Goal: Information Seeking & Learning: Learn about a topic

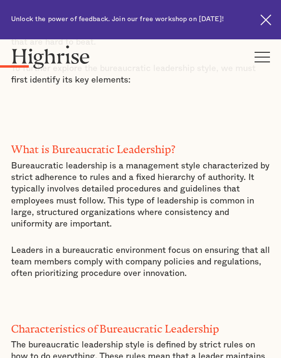
scroll to position [766, 0]
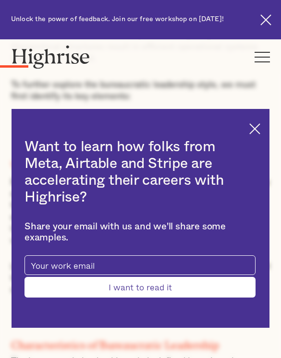
click at [254, 134] on img at bounding box center [254, 128] width 11 height 11
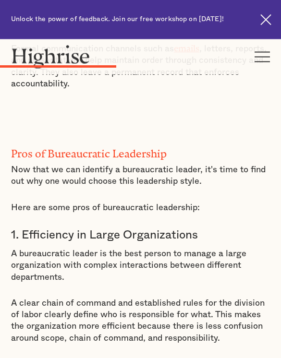
scroll to position [2232, 0]
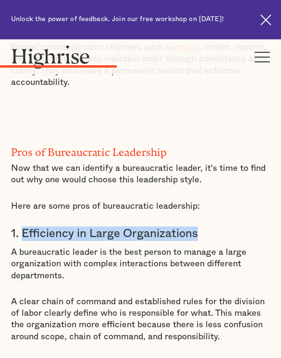
copy h3 "Efficiency in Large Organizations"
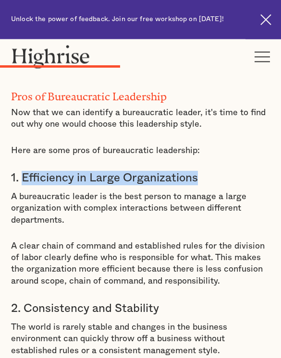
scroll to position [2289, 0]
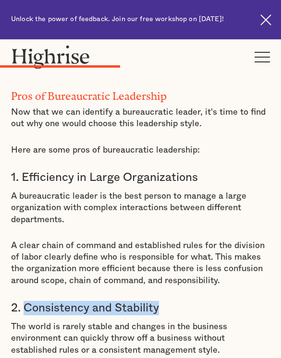
copy h3 "Consistency and Stability"
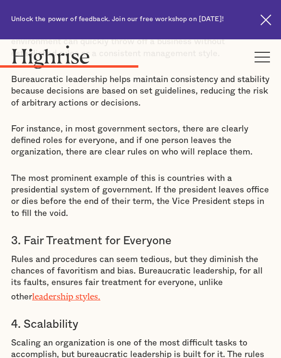
scroll to position [2593, 0]
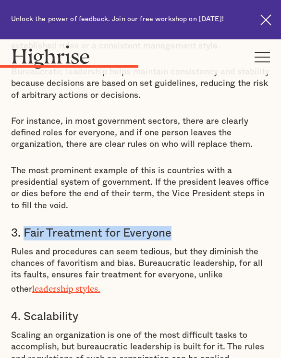
copy h3 "Fair Treatment for Everyone"
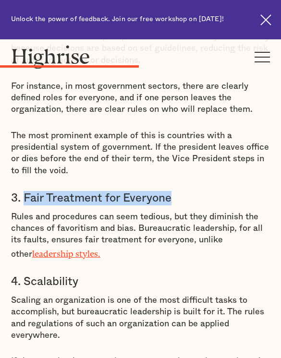
scroll to position [2642, 0]
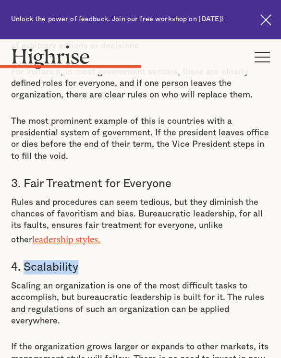
copy h3 "Scalability"
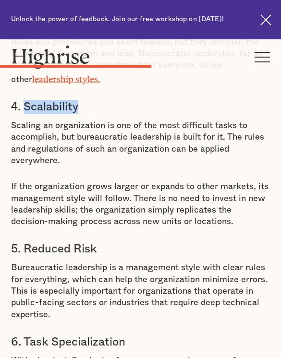
scroll to position [2807, 0]
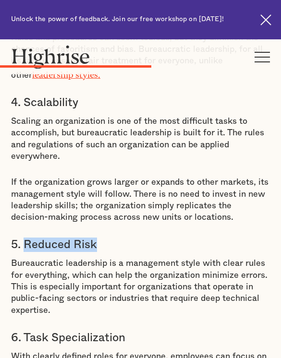
copy h3 "Reduced Risk"
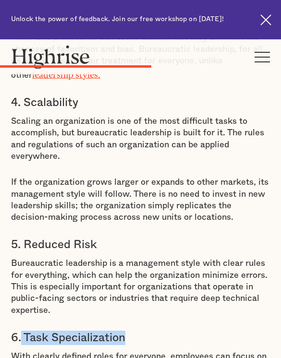
copy h3 "Task Specialization"
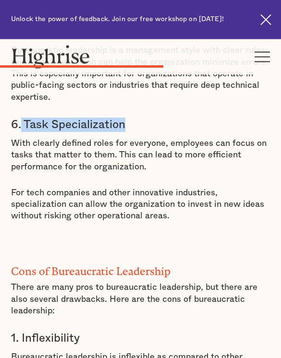
scroll to position [3041, 0]
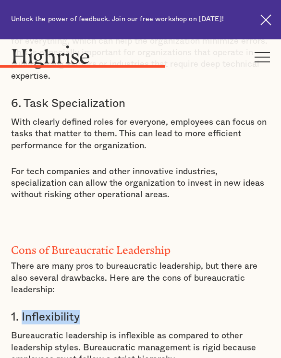
copy h3 "Inflexibility"
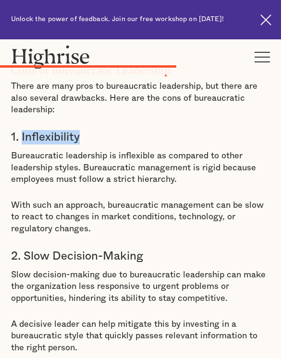
scroll to position [3220, 0]
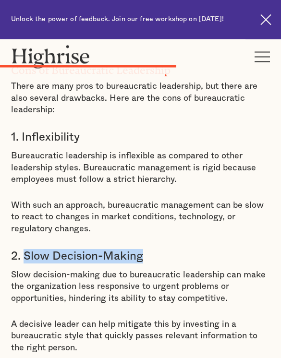
copy h3 "Slow Decision-Making"
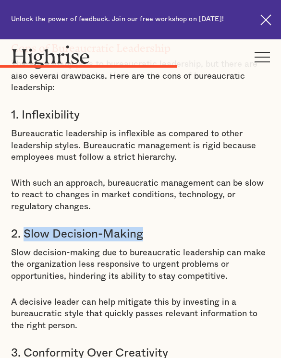
scroll to position [3290, 0]
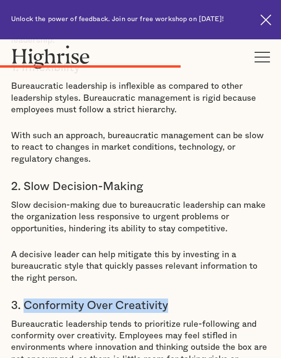
copy h3 "Conformity Over Creativity"
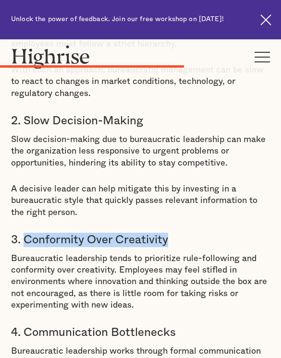
scroll to position [3356, 0]
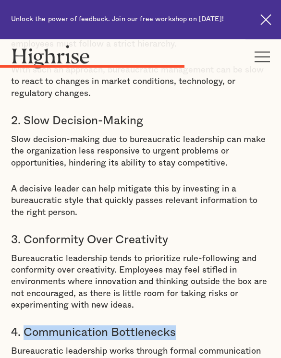
copy h3 "Communication Bottlenecks"
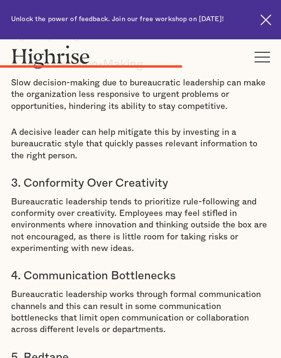
scroll to position [3412, 0]
